Goal: Task Accomplishment & Management: Manage account settings

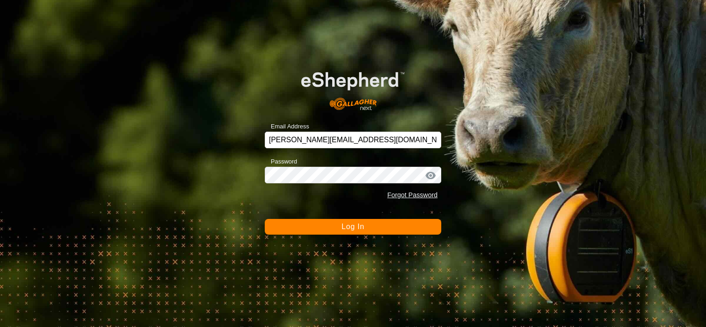
drag, startPoint x: 0, startPoint y: 0, endPoint x: 356, endPoint y: 224, distance: 420.8
click at [356, 224] on span "Log In" at bounding box center [352, 227] width 23 height 8
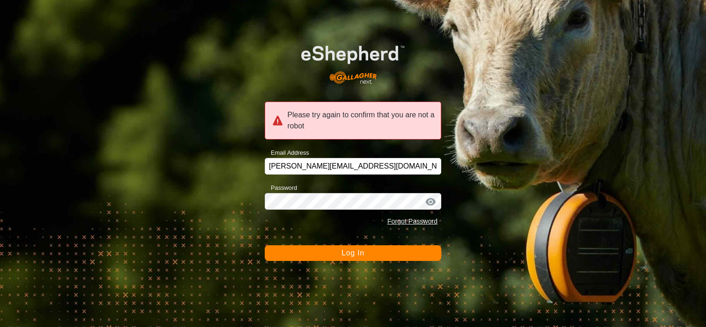
click at [340, 250] on button "Log In" at bounding box center [353, 253] width 176 height 16
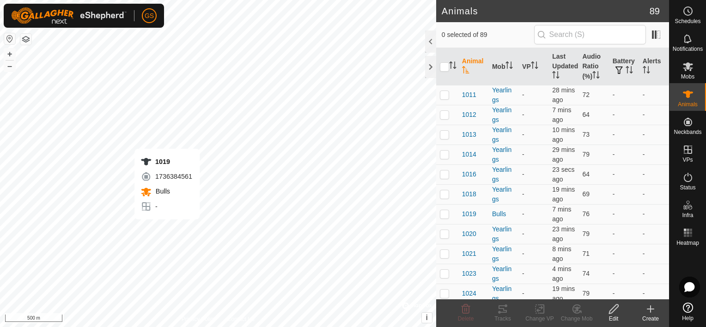
checkbox input "true"
click at [466, 219] on span "1019" at bounding box center [469, 214] width 14 height 10
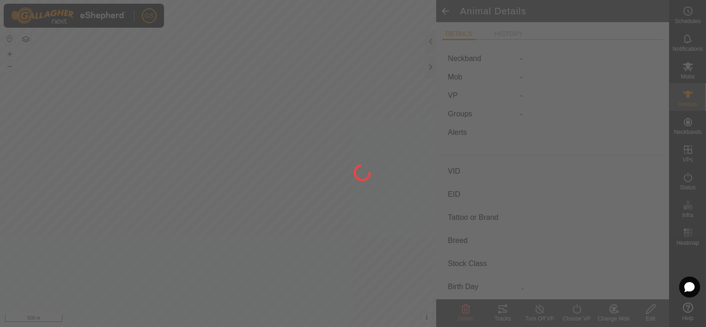
type input "1019"
type input "-"
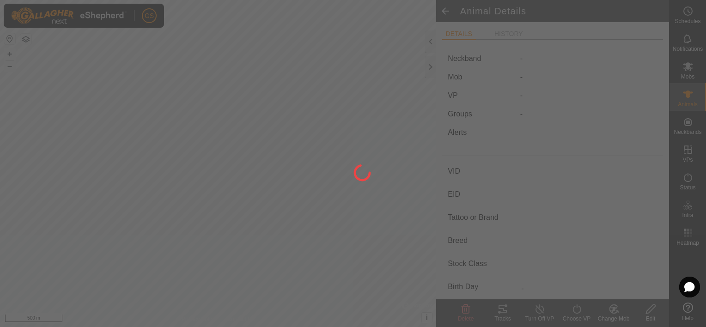
type input "-"
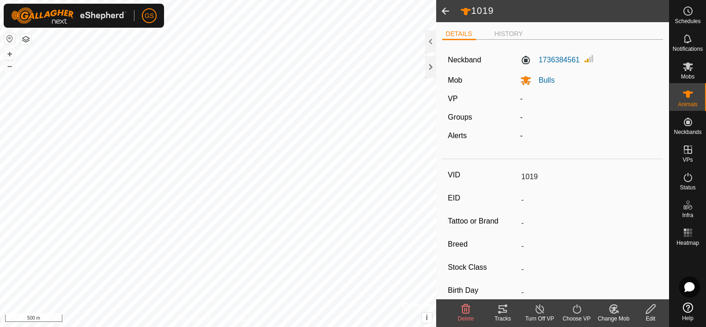
click at [655, 309] on icon at bounding box center [651, 309] width 12 height 11
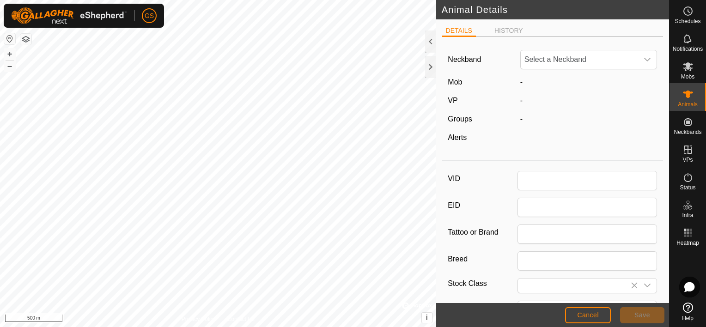
type input "1019"
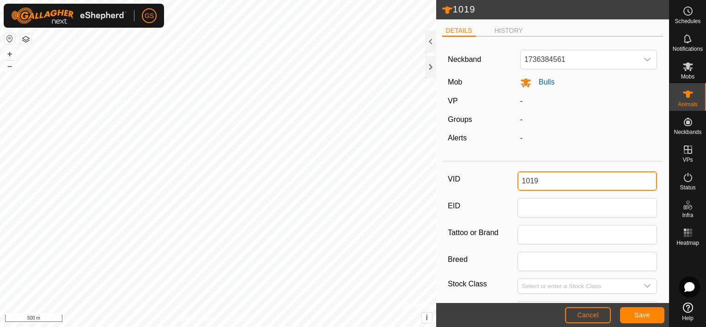
click at [590, 186] on input "1019" at bounding box center [587, 180] width 140 height 19
type input "1019-[PERSON_NAME]"
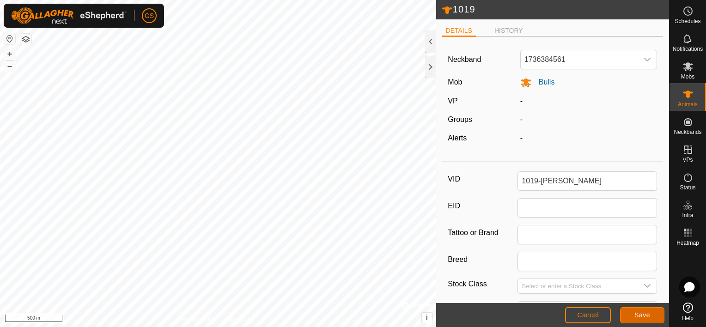
click at [639, 314] on span "Save" at bounding box center [642, 314] width 16 height 7
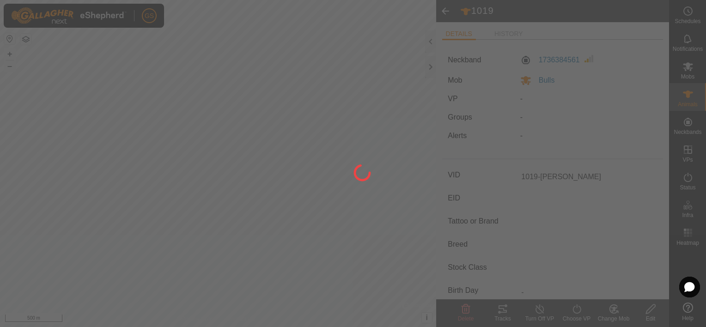
type input "-"
type input "0 kg"
type input "-"
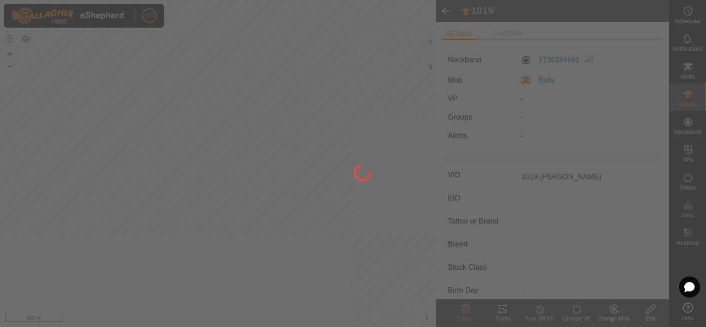
type input "-"
type input "1019"
type input "-"
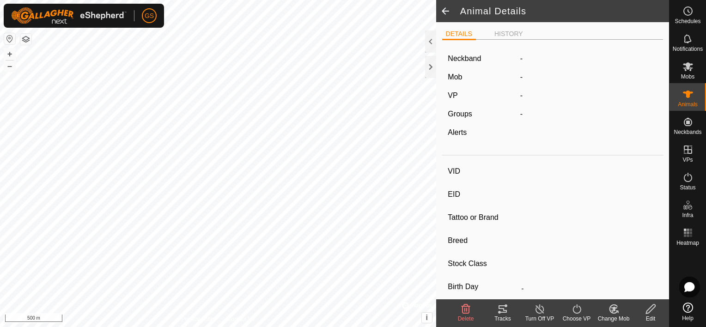
type input "1019-[PERSON_NAME]"
type input "-"
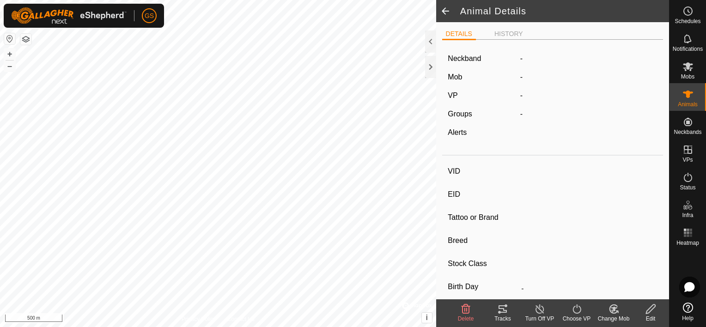
type input "0 kg"
type input "-"
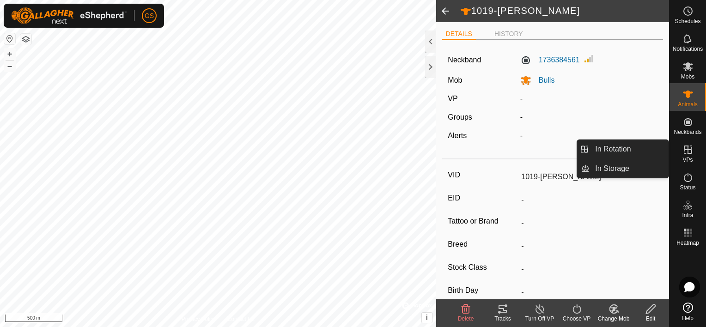
click at [682, 153] on icon at bounding box center [687, 149] width 11 height 11
click at [619, 148] on link "In Rotation" at bounding box center [629, 149] width 79 height 18
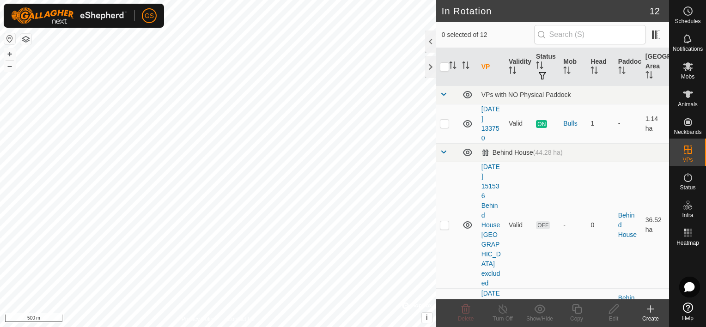
click at [651, 310] on icon at bounding box center [651, 309] width 0 height 6
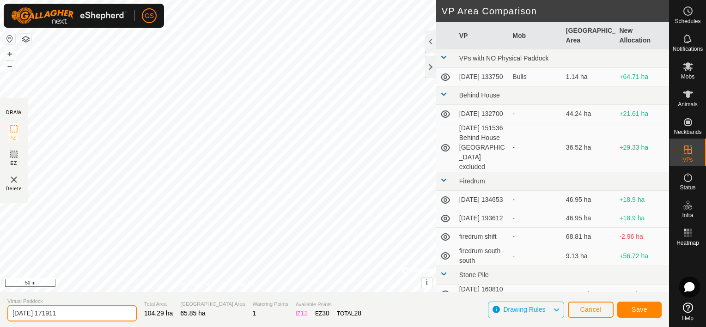
click at [92, 310] on input "2025-08-17 171911" at bounding box center [71, 313] width 129 height 16
drag, startPoint x: 92, startPoint y: 310, endPoint x: -2, endPoint y: 309, distance: 94.3
click at [0, 309] on html "GS Schedules Notifications Mobs Animals Neckbands VPs Status Infra Heatmap Help…" at bounding box center [353, 163] width 706 height 327
type input "l"
type input "[PERSON_NAME] to xroad"
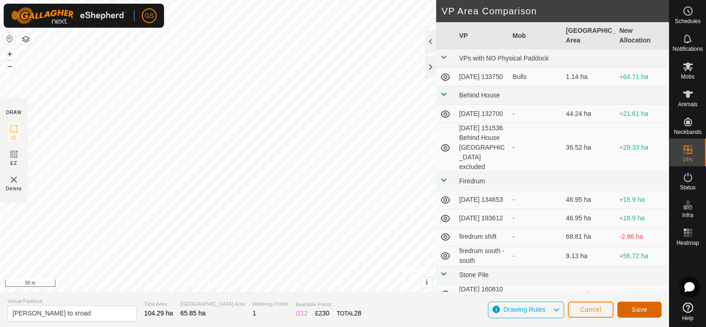
click at [636, 307] on span "Save" at bounding box center [640, 309] width 16 height 7
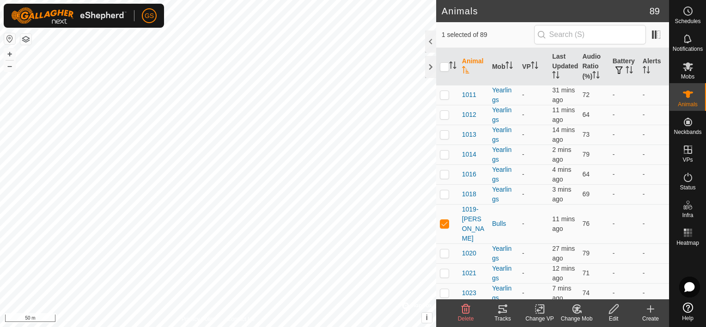
click at [540, 310] on icon at bounding box center [539, 309] width 6 height 6
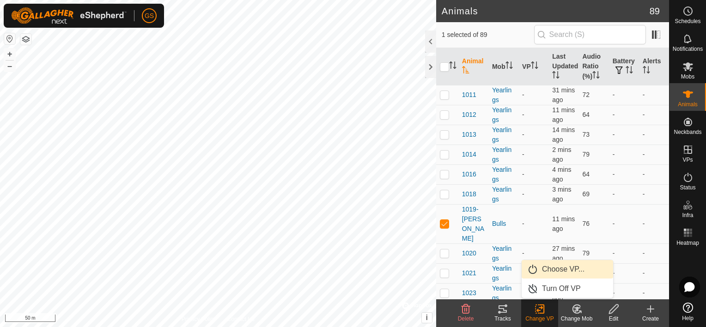
click at [573, 273] on link "Choose VP..." at bounding box center [567, 269] width 91 height 18
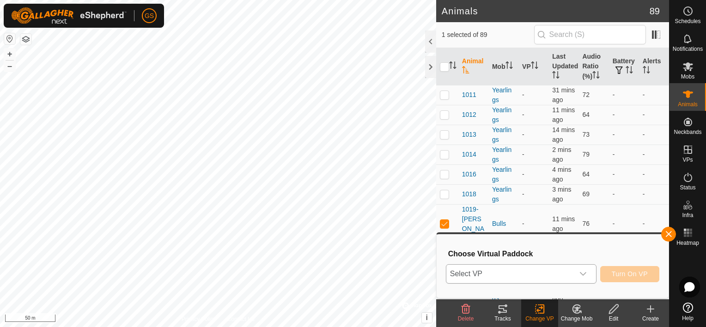
click at [590, 279] on div "dropdown trigger" at bounding box center [583, 274] width 18 height 18
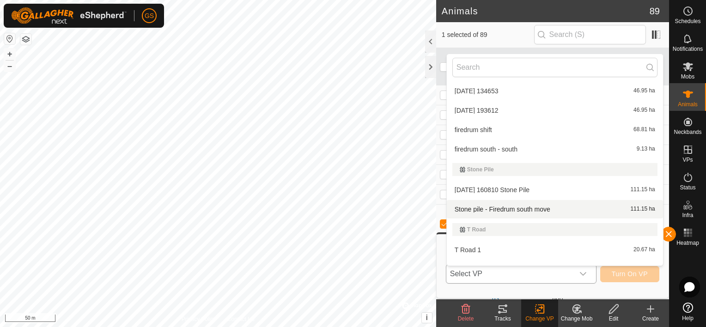
scroll to position [194, 0]
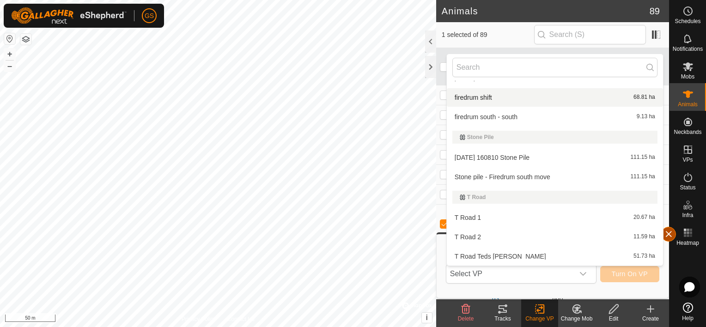
click at [667, 231] on button "button" at bounding box center [668, 234] width 15 height 15
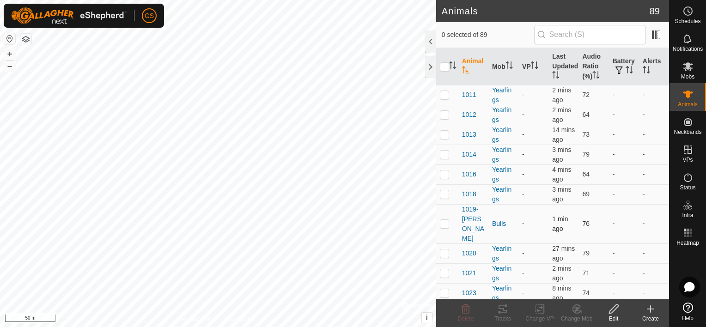
click at [444, 225] on p-checkbox at bounding box center [444, 223] width 9 height 7
checkbox input "true"
click at [538, 312] on icon at bounding box center [540, 309] width 12 height 11
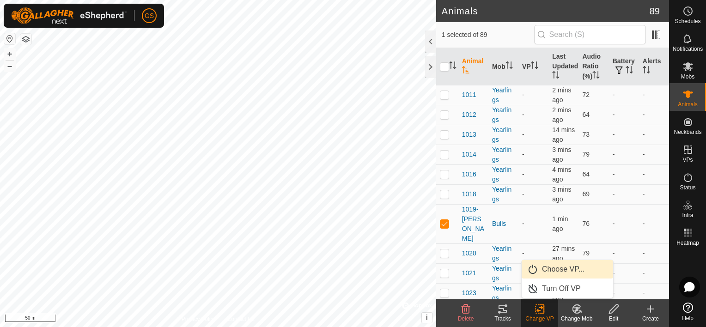
click at [568, 268] on link "Choose VP..." at bounding box center [567, 269] width 91 height 18
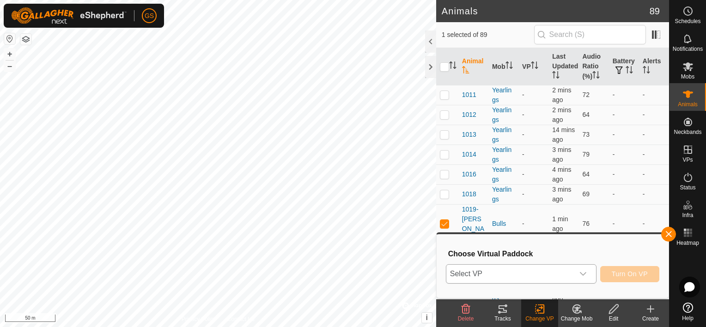
click at [586, 272] on icon "dropdown trigger" at bounding box center [582, 273] width 7 height 7
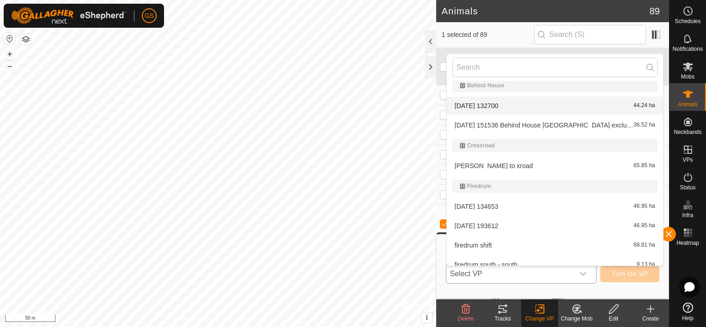
scroll to position [92, 0]
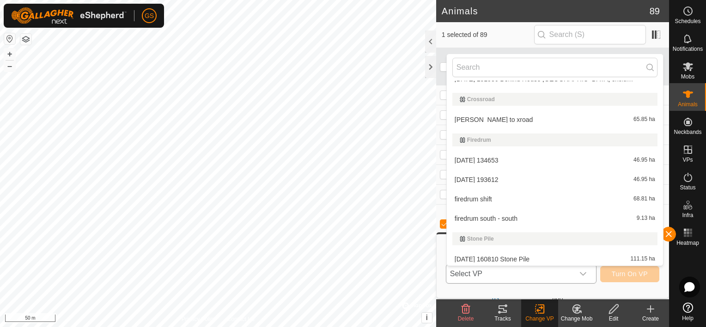
click at [502, 118] on li "Fernando to xroad 65.85 ha" at bounding box center [555, 119] width 216 height 18
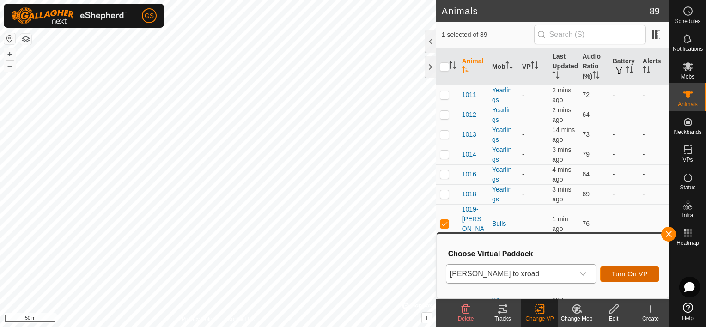
click at [636, 275] on span "Turn On VP" at bounding box center [630, 273] width 36 height 7
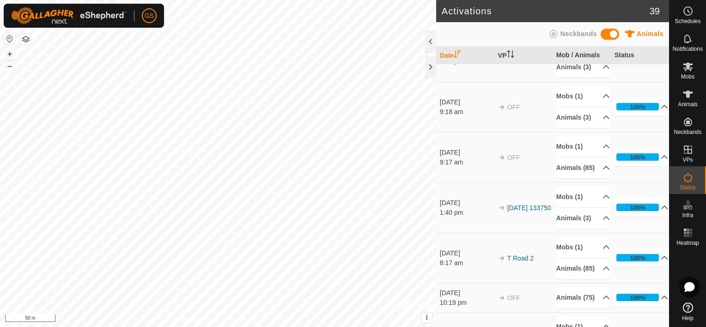
scroll to position [46, 0]
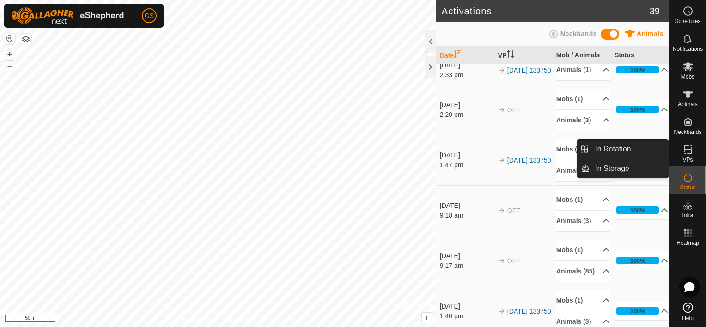
click at [691, 155] on icon at bounding box center [687, 149] width 11 height 11
click at [686, 153] on icon at bounding box center [687, 149] width 11 height 11
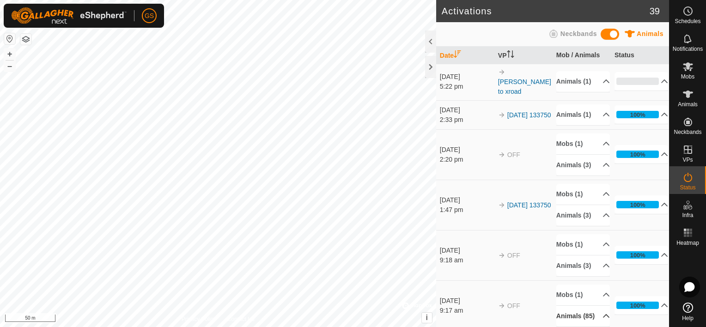
scroll to position [0, 0]
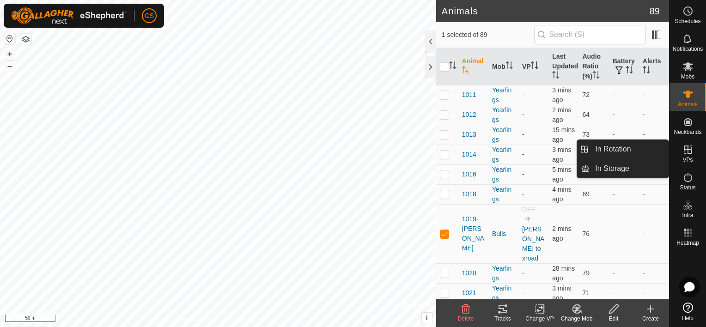
click at [690, 155] on es-virtualpaddocks-svg-icon at bounding box center [688, 149] width 17 height 15
click at [636, 152] on link "In Rotation" at bounding box center [629, 149] width 79 height 18
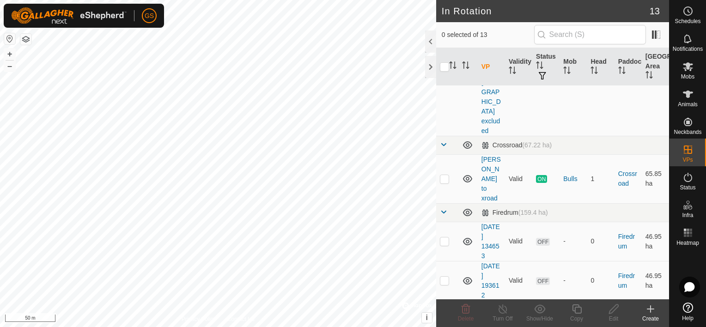
scroll to position [180, 0]
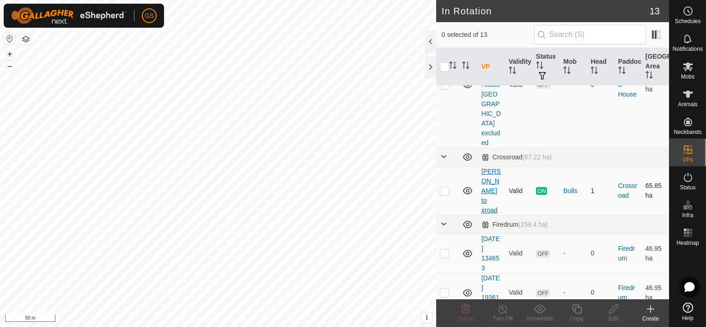
click at [490, 168] on link "[PERSON_NAME] to xroad" at bounding box center [490, 191] width 19 height 46
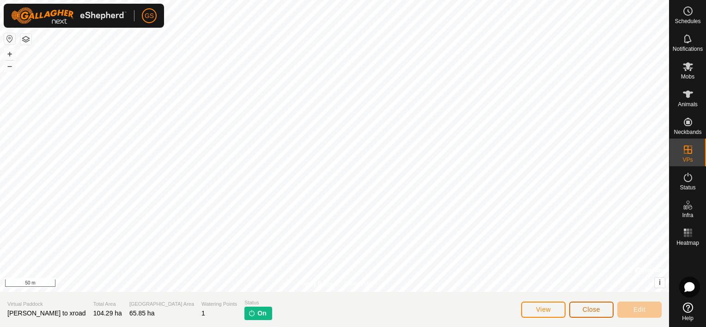
click at [588, 308] on span "Close" at bounding box center [592, 309] width 18 height 7
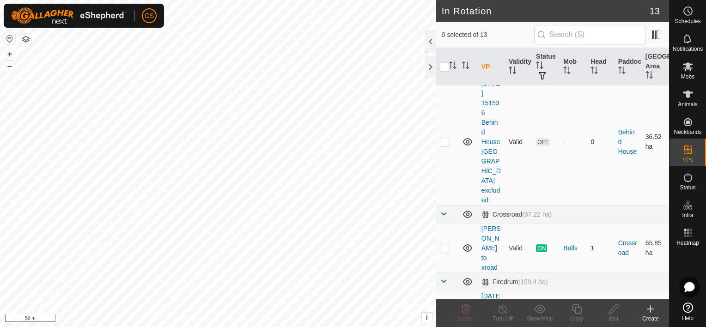
scroll to position [139, 0]
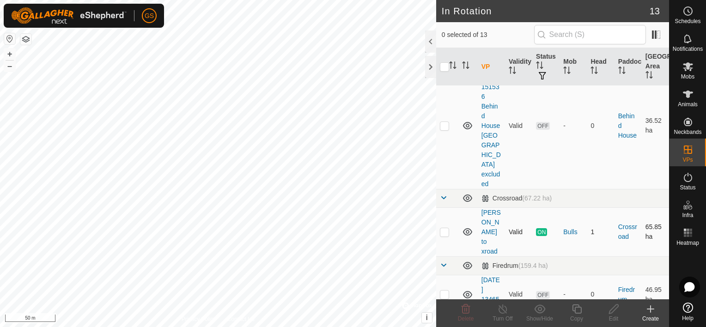
click at [446, 228] on p-checkbox at bounding box center [444, 231] width 9 height 7
checkbox input "true"
click at [577, 309] on icon at bounding box center [577, 309] width 12 height 11
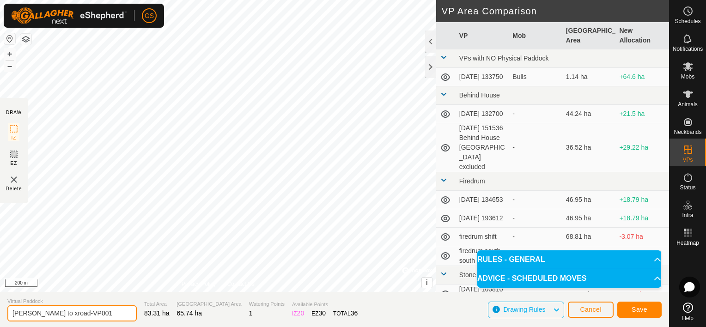
click at [102, 314] on input "Fernando to xroad-VP001" at bounding box center [71, 313] width 129 height 16
drag, startPoint x: 102, startPoint y: 314, endPoint x: 0, endPoint y: 310, distance: 101.3
click at [0, 310] on section "Virtual Paddock Fernando to xroad-VP001 Total Area 83.31 ha Grazing Area 65.74 …" at bounding box center [334, 309] width 669 height 35
type input "Xroad Move"
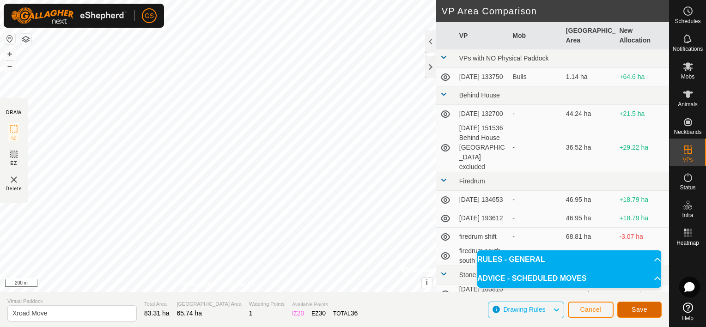
click at [643, 306] on span "Save" at bounding box center [640, 309] width 16 height 7
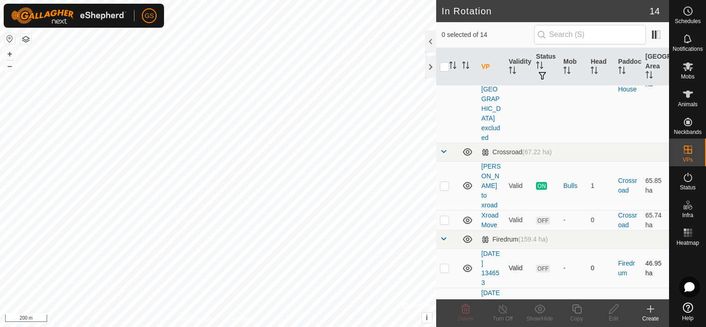
scroll to position [277, 0]
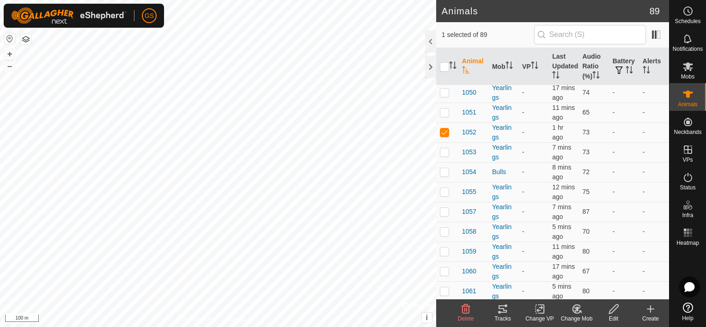
scroll to position [739, 0]
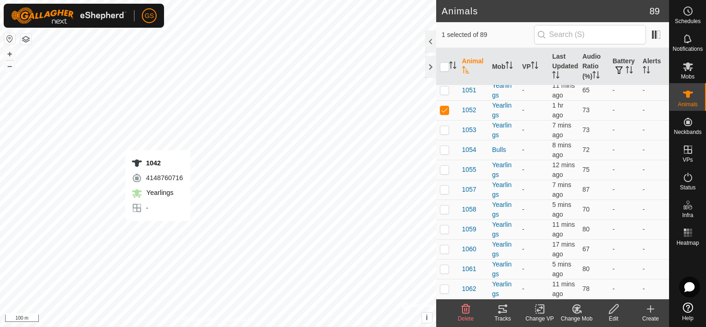
checkbox input "true"
checkbox input "false"
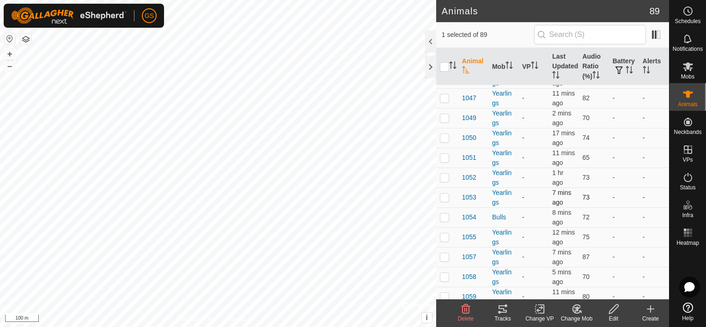
scroll to position [647, 0]
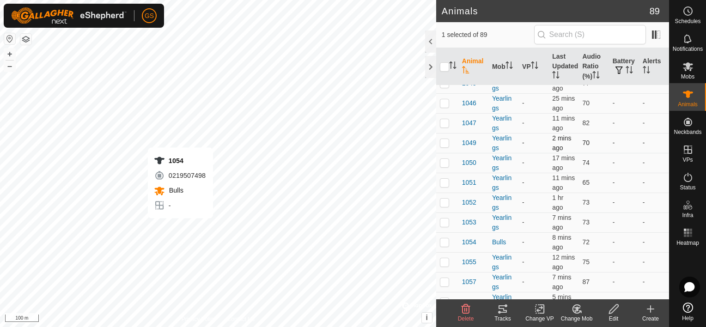
checkbox input "false"
checkbox input "true"
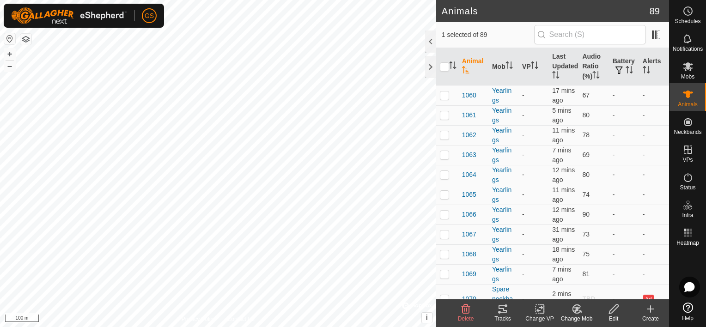
scroll to position [878, 0]
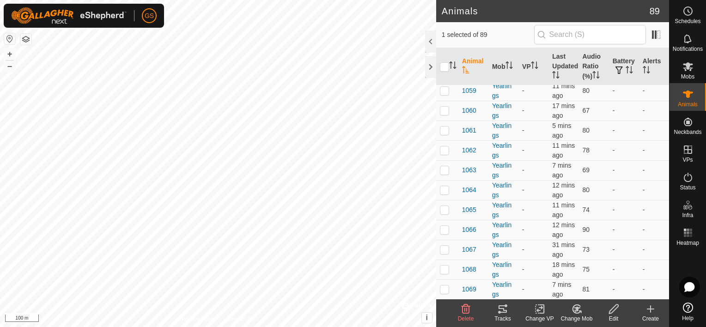
click at [469, 16] on span "1054" at bounding box center [469, 11] width 14 height 10
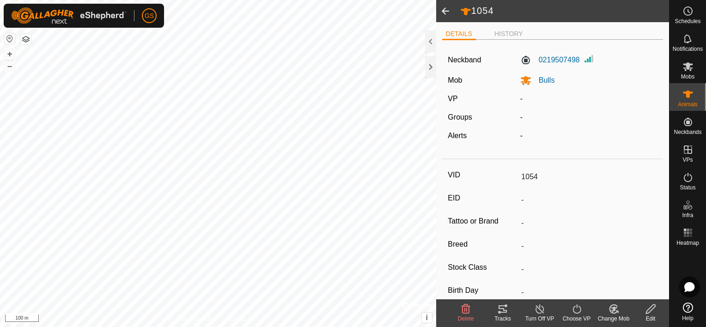
click at [539, 174] on input "1054" at bounding box center [587, 177] width 140 height 16
click at [654, 314] on icon at bounding box center [651, 309] width 12 height 11
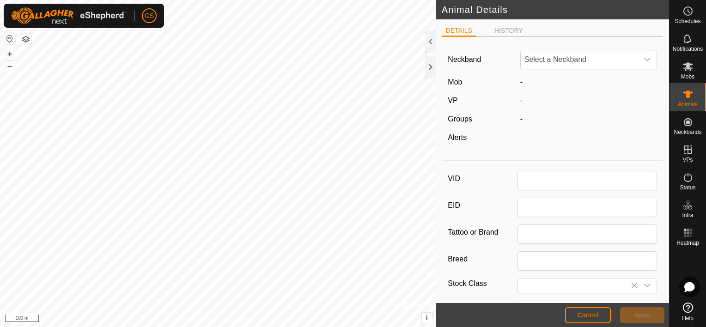
type input "1054"
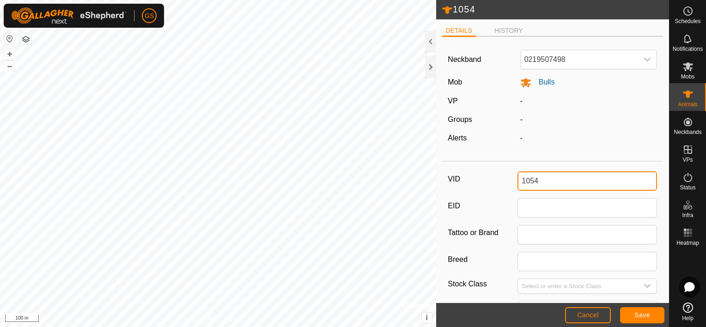
click at [565, 182] on input "1054" at bounding box center [587, 180] width 140 height 19
type input "1054-[PERSON_NAME]"
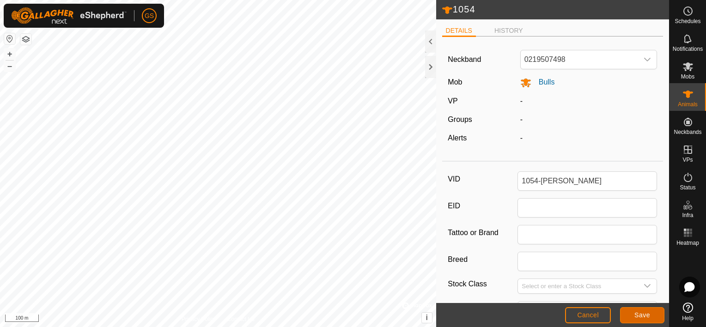
click at [645, 317] on span "Save" at bounding box center [642, 314] width 16 height 7
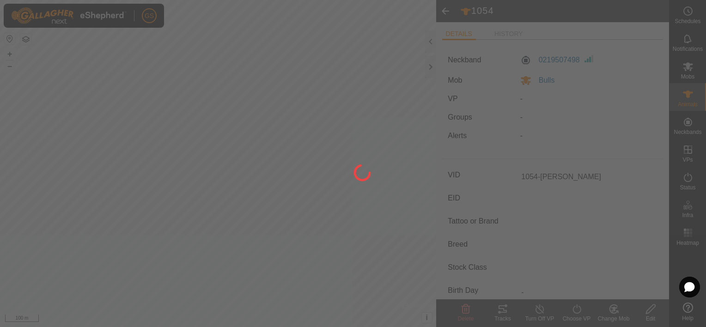
type input "-"
type input "0 kg"
type input "-"
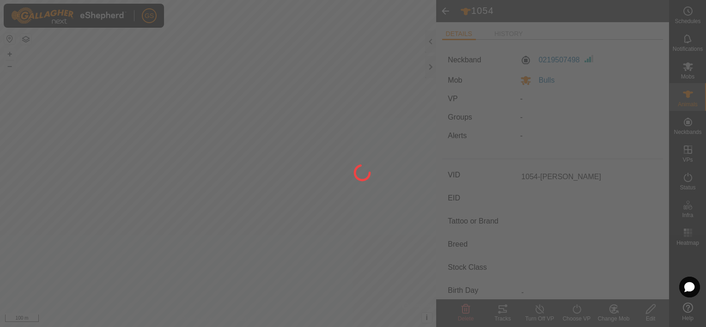
type input "-"
type input "1054"
type input "-"
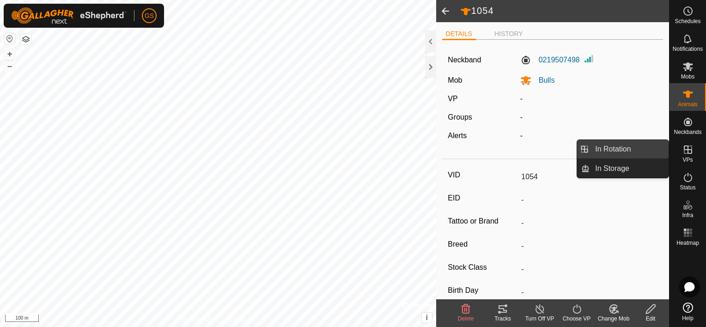
click at [606, 146] on link "In Rotation" at bounding box center [629, 149] width 79 height 18
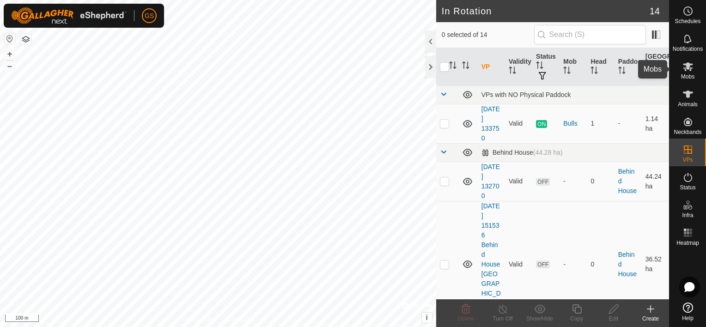
click at [689, 73] on es-mob-svg-icon at bounding box center [688, 66] width 17 height 15
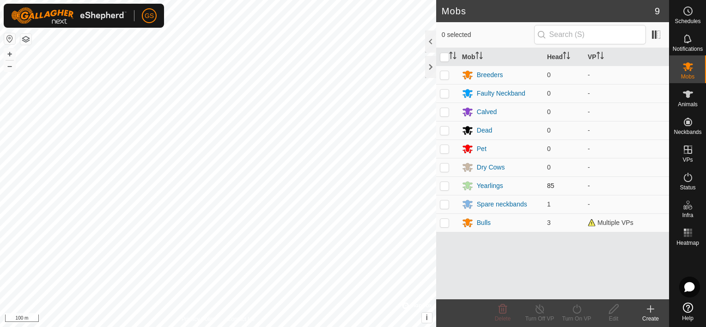
click at [446, 185] on p-checkbox at bounding box center [444, 185] width 9 height 7
checkbox input "true"
click at [580, 311] on icon at bounding box center [577, 309] width 12 height 11
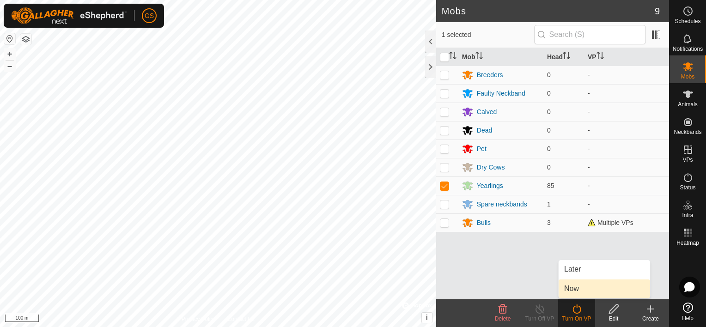
click at [581, 289] on link "Now" at bounding box center [604, 289] width 91 height 18
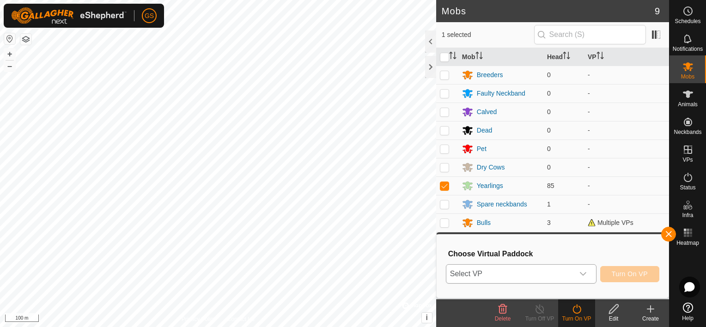
click at [584, 280] on div "dropdown trigger" at bounding box center [583, 274] width 18 height 18
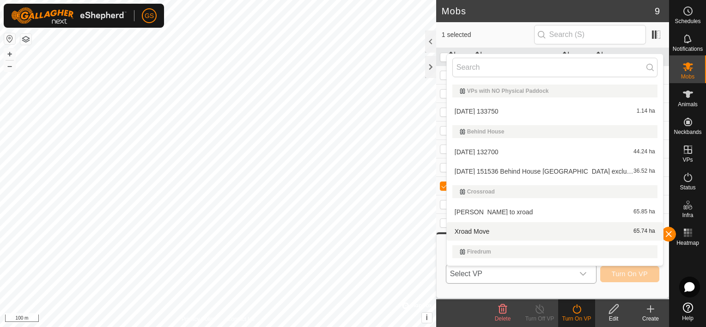
click at [495, 231] on li "Xroad Move 65.74 ha" at bounding box center [555, 231] width 216 height 18
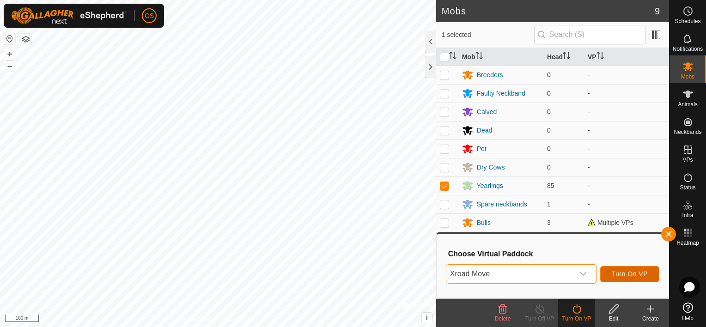
click at [642, 277] on span "Turn On VP" at bounding box center [630, 273] width 36 height 7
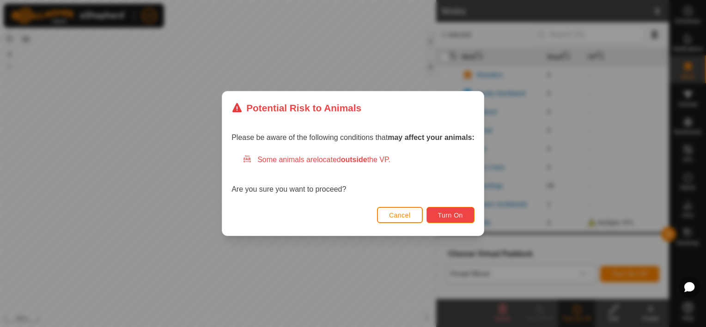
click at [457, 218] on span "Turn On" at bounding box center [450, 215] width 25 height 7
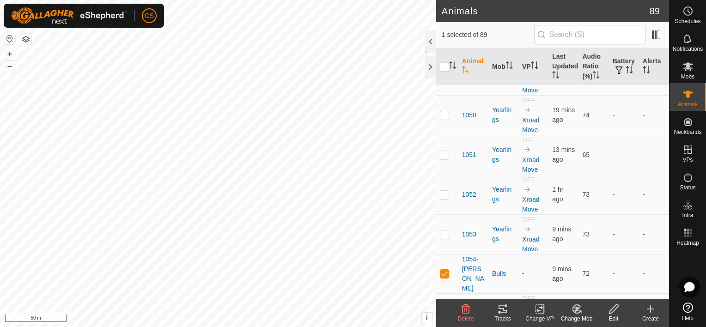
scroll to position [1432, 0]
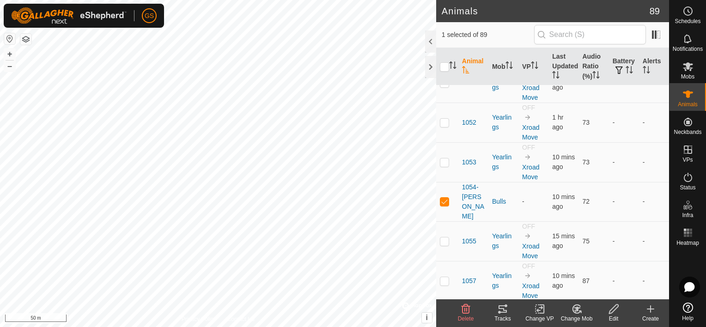
click at [540, 312] on icon at bounding box center [540, 309] width 12 height 11
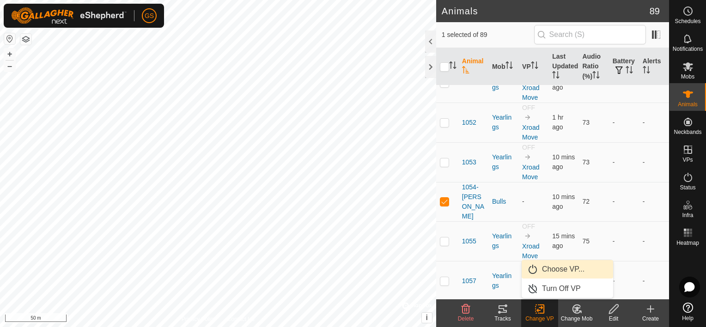
click at [564, 269] on link "Choose VP..." at bounding box center [567, 269] width 91 height 18
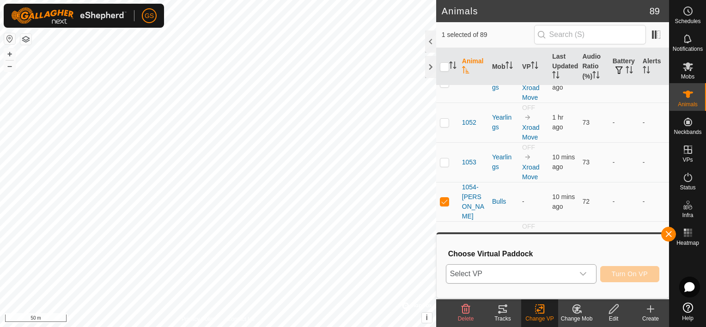
click at [585, 268] on div "dropdown trigger" at bounding box center [583, 274] width 18 height 18
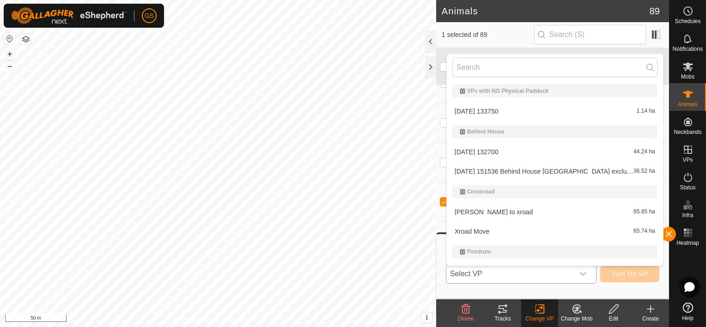
scroll to position [16, 0]
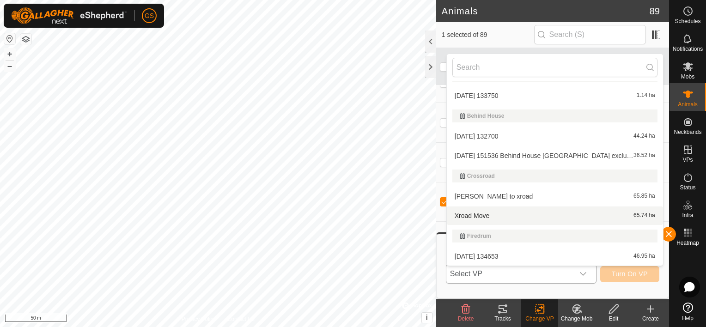
click at [509, 217] on li "Xroad Move 65.74 ha" at bounding box center [555, 216] width 216 height 18
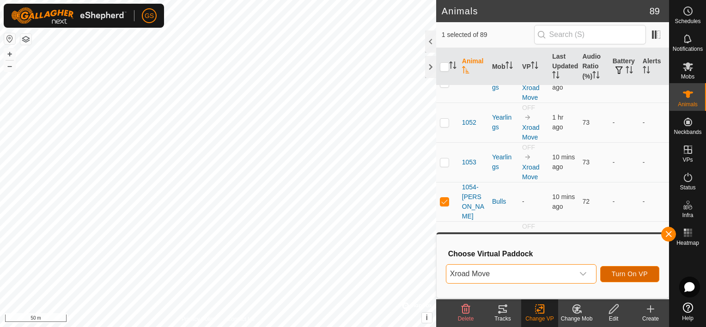
click at [622, 270] on button "Turn On VP" at bounding box center [629, 274] width 59 height 16
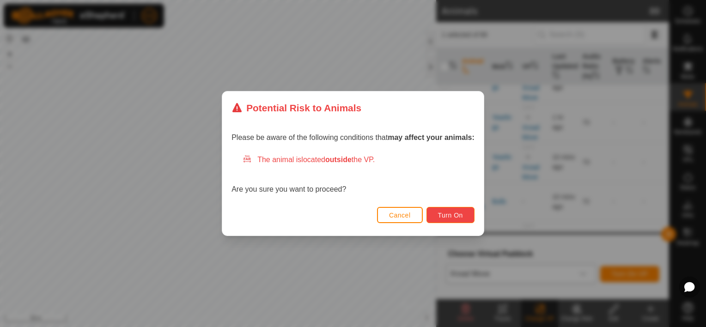
click at [449, 214] on span "Turn On" at bounding box center [450, 215] width 25 height 7
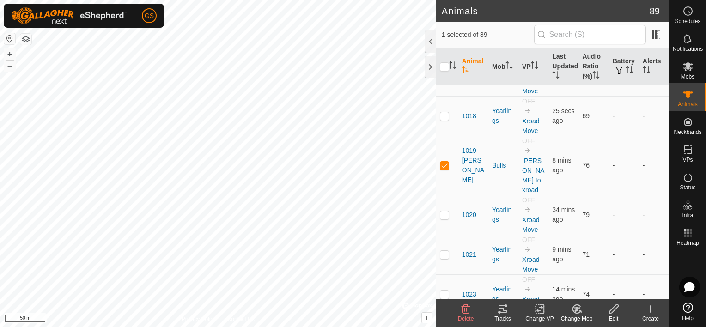
scroll to position [185, 0]
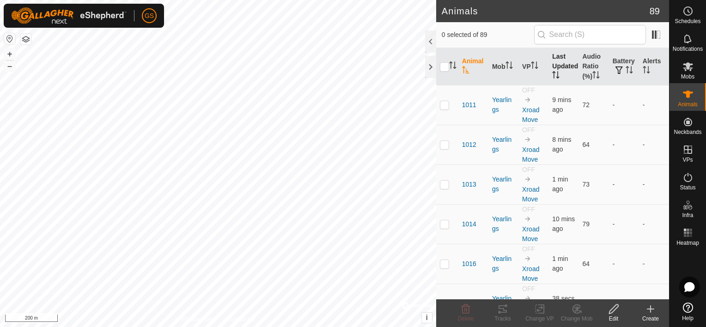
click at [558, 61] on th "Last Updated" at bounding box center [563, 66] width 30 height 37
click at [474, 104] on span "1052" at bounding box center [469, 105] width 14 height 10
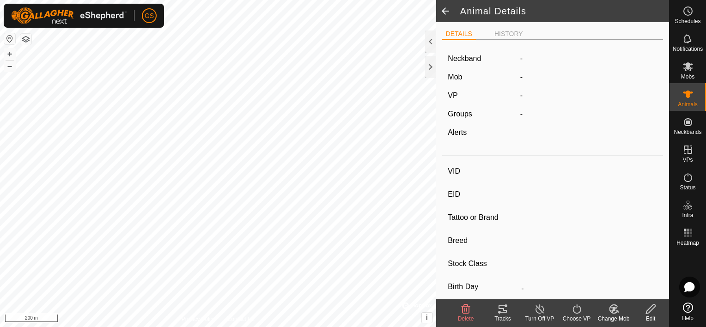
type input "1052"
type input "-"
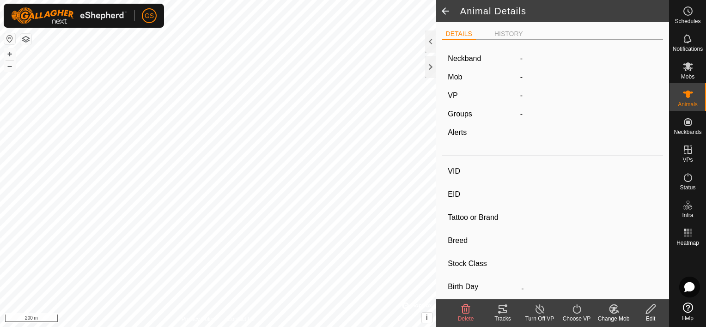
type input "-"
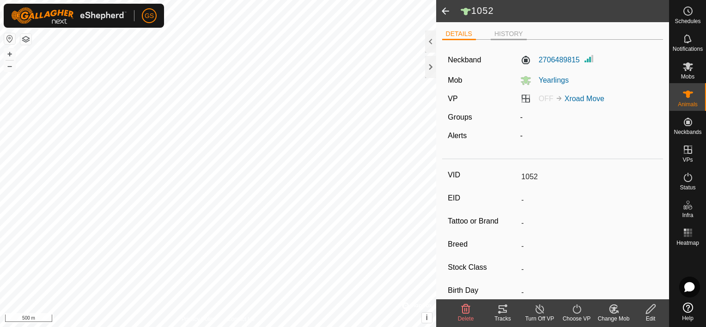
click at [502, 35] on li "HISTORY" at bounding box center [509, 34] width 36 height 11
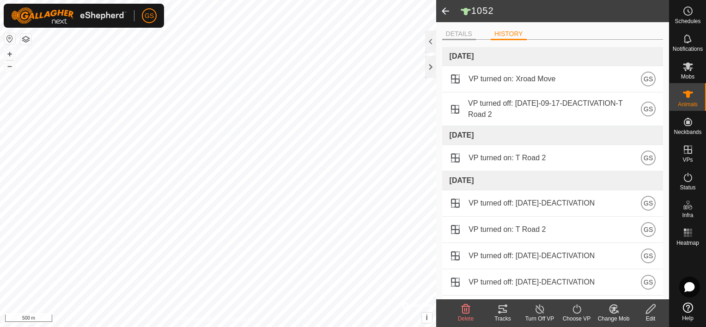
click at [454, 31] on li "DETAILS" at bounding box center [459, 34] width 34 height 11
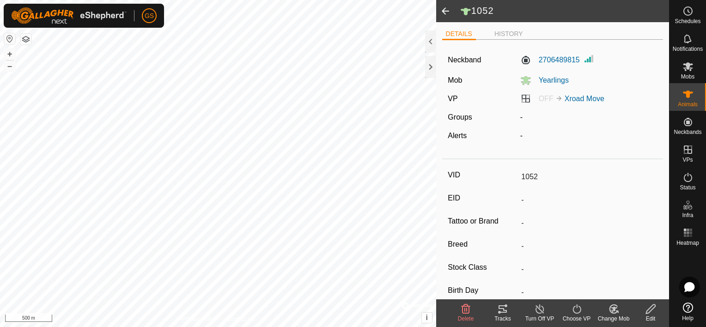
click at [508, 313] on icon at bounding box center [502, 309] width 11 height 11
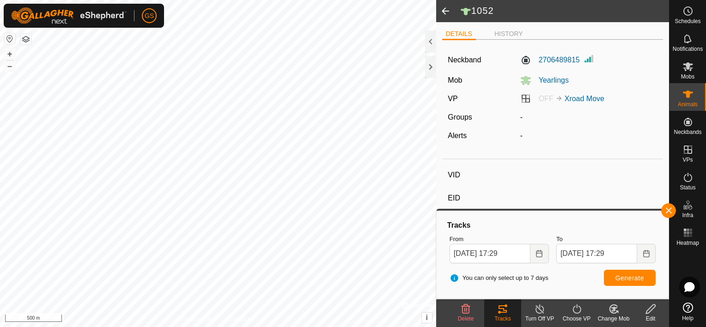
type input "1019-[PERSON_NAME]"
type input "-"
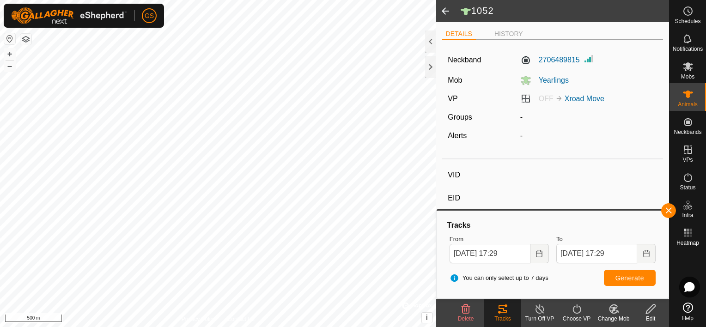
type input "0 kg"
type input "-"
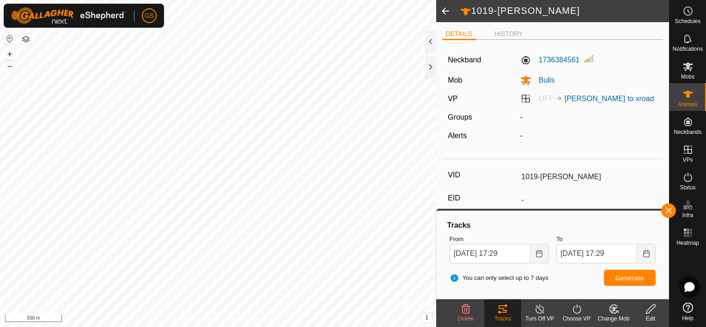
click at [506, 315] on div "Tracks" at bounding box center [502, 319] width 37 height 8
click at [636, 280] on span "Generate" at bounding box center [629, 277] width 29 height 7
type input "1054-[PERSON_NAME]"
type input "-"
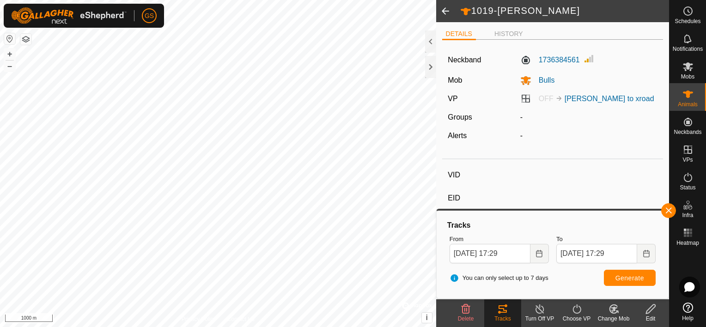
type input "-"
type input "0 kg"
type input "-"
click at [633, 275] on span "Generate" at bounding box center [629, 277] width 29 height 7
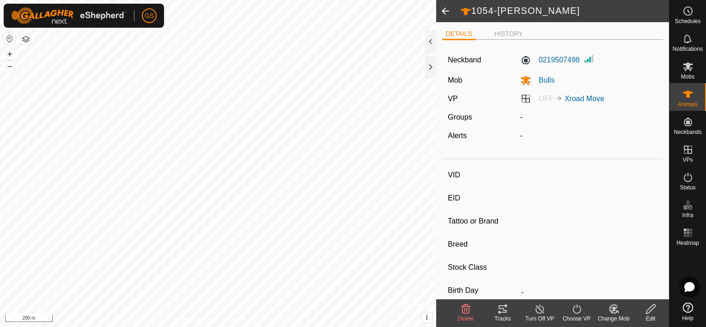
type input "1019-[PERSON_NAME]"
type input "-"
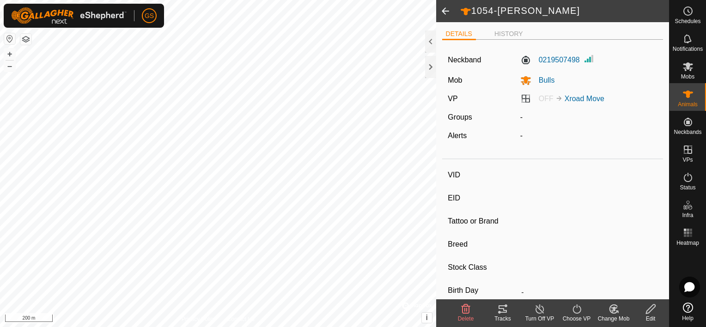
type input "0 kg"
type input "-"
click at [447, 7] on span at bounding box center [445, 11] width 18 height 22
type input "1054-[PERSON_NAME]"
type input "-"
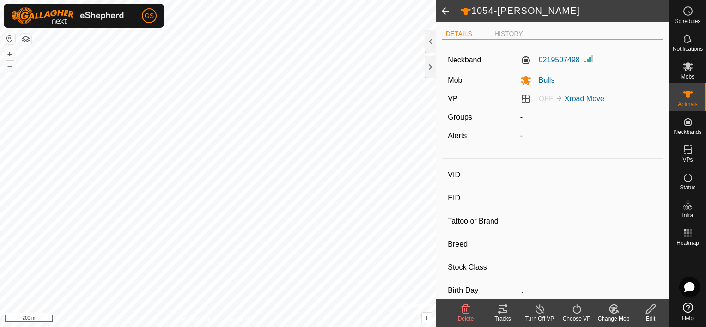
type input "-"
type input "0 kg"
type input "-"
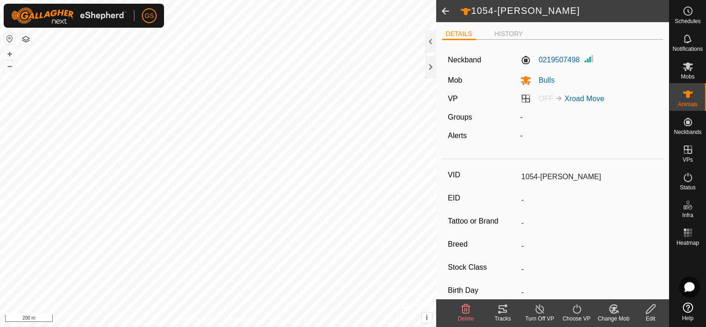
click at [447, 7] on span at bounding box center [445, 11] width 18 height 22
type input "1019-[PERSON_NAME]"
type input "-"
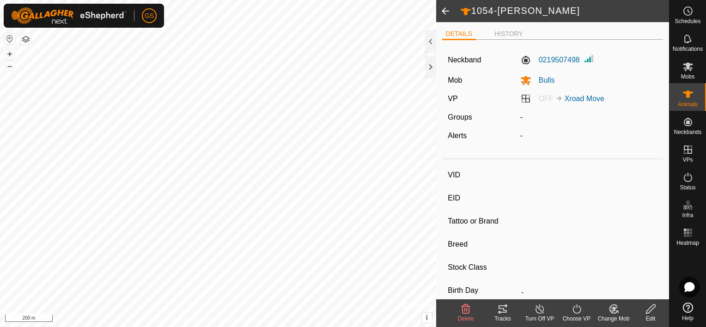
type input "-"
type input "0 kg"
type input "-"
click at [447, 7] on span at bounding box center [445, 11] width 18 height 22
type input "1052"
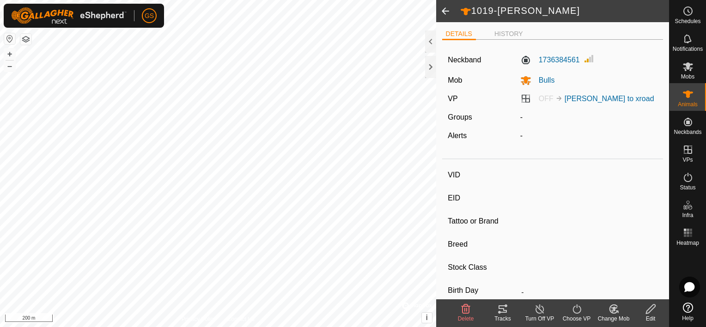
type input "-"
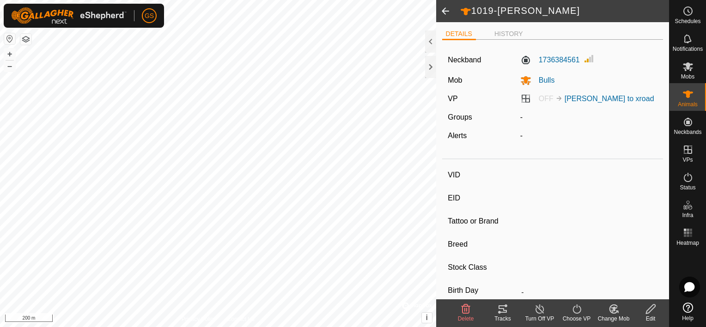
type input "-"
click at [447, 7] on span at bounding box center [445, 11] width 18 height 22
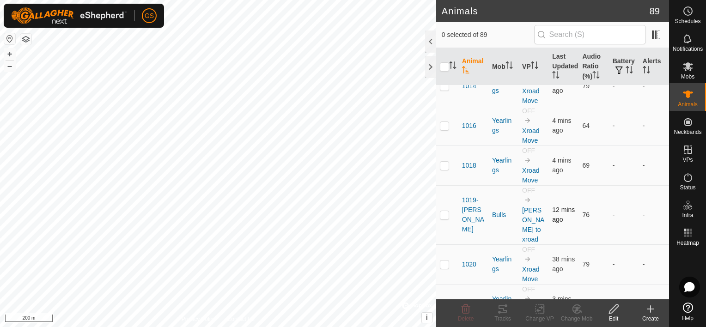
scroll to position [139, 0]
click at [691, 179] on icon at bounding box center [688, 177] width 8 height 9
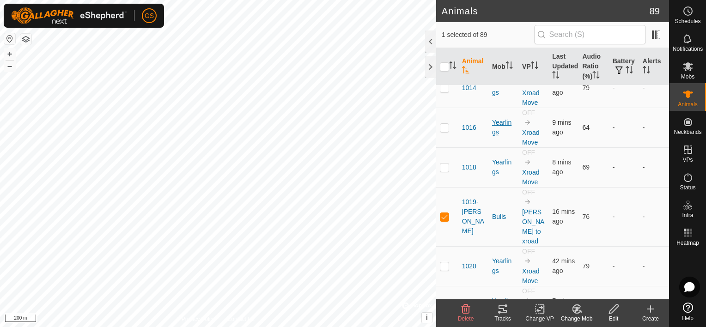
scroll to position [139, 0]
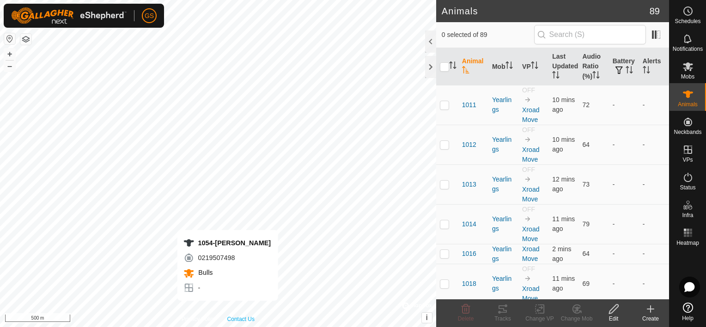
checkbox input "true"
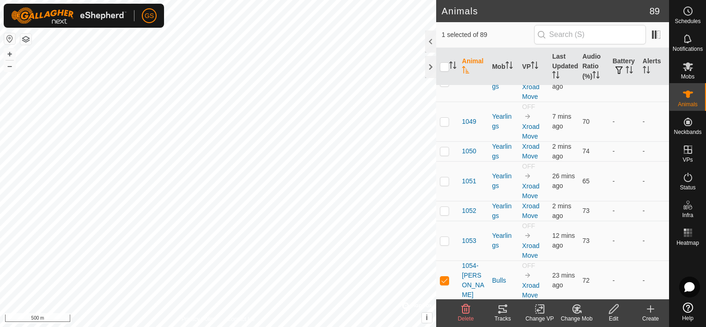
scroll to position [1201, 0]
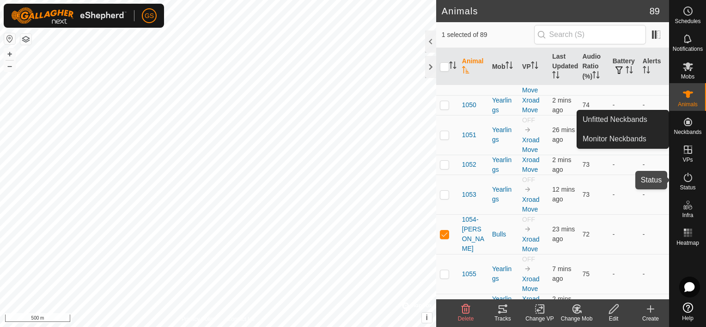
click at [687, 182] on icon at bounding box center [688, 177] width 8 height 9
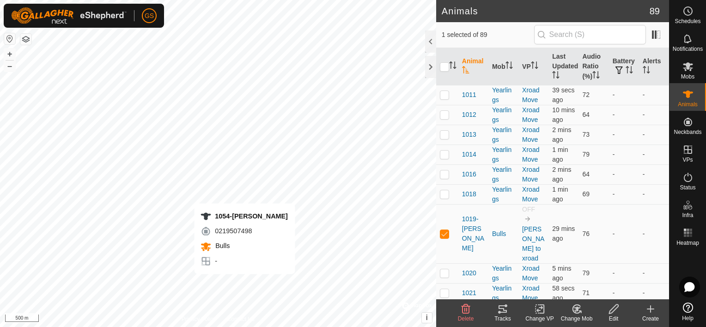
checkbox input "false"
checkbox input "true"
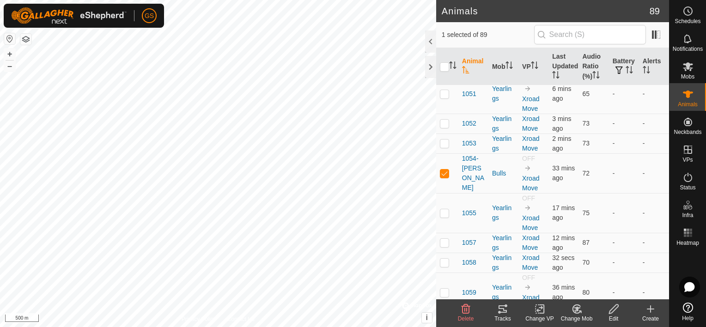
scroll to position [832, 0]
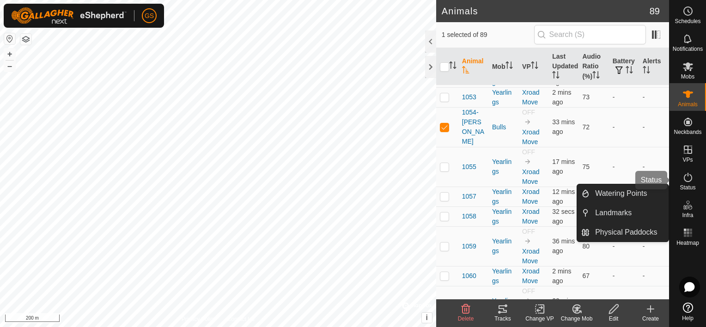
click at [693, 183] on es-activation-svg-icon at bounding box center [688, 177] width 17 height 15
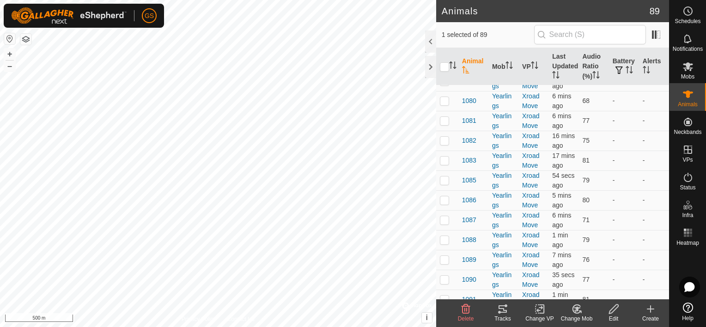
scroll to position [1340, 0]
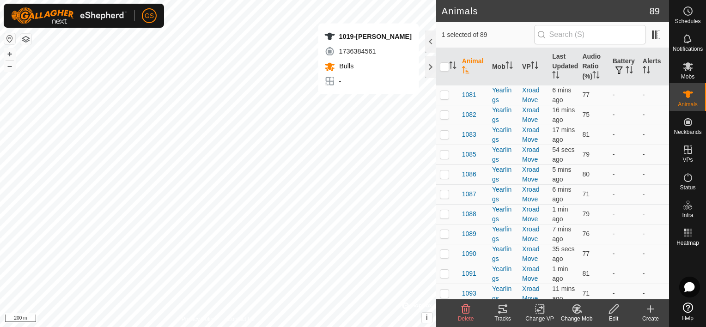
checkbox input "true"
checkbox input "false"
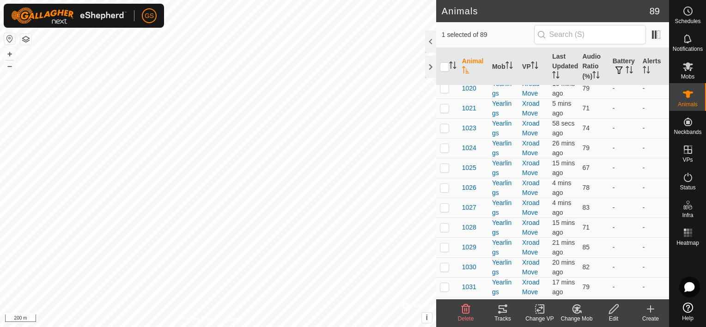
scroll to position [0, 0]
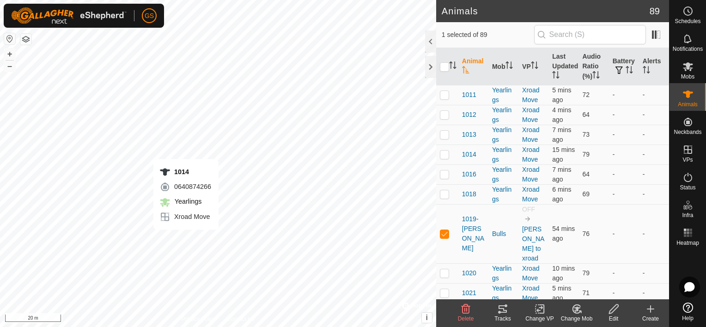
checkbox input "true"
checkbox input "false"
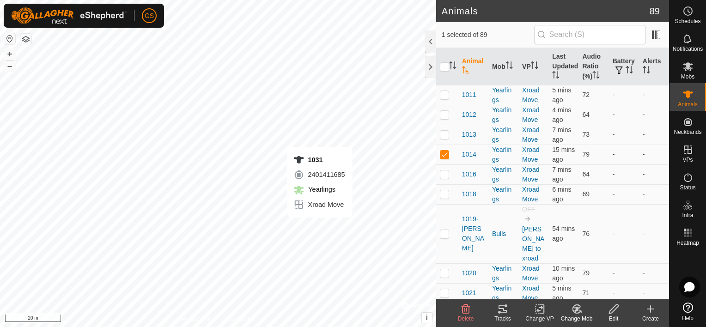
checkbox input "false"
checkbox input "true"
